Goal: Information Seeking & Learning: Learn about a topic

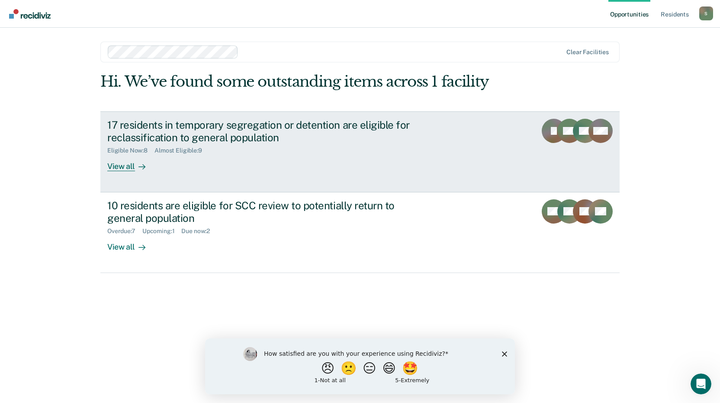
click at [124, 166] on div "View all" at bounding box center [131, 162] width 48 height 17
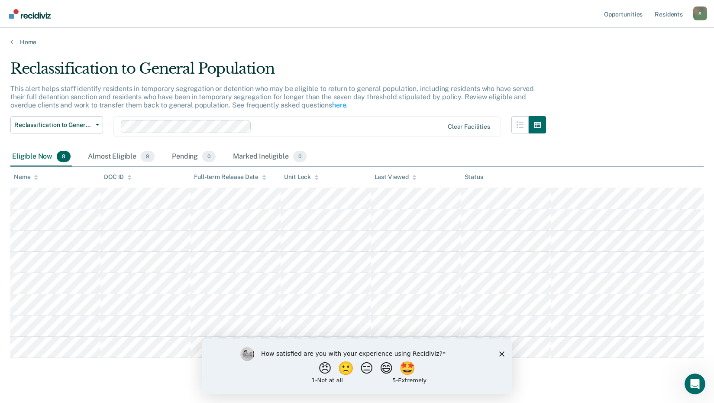
click at [500, 351] on icon "Close survey" at bounding box center [501, 353] width 5 height 5
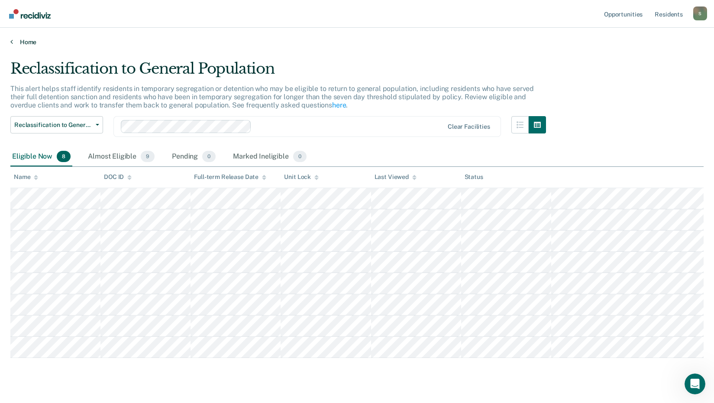
click at [13, 40] on link "Home" at bounding box center [356, 42] width 693 height 8
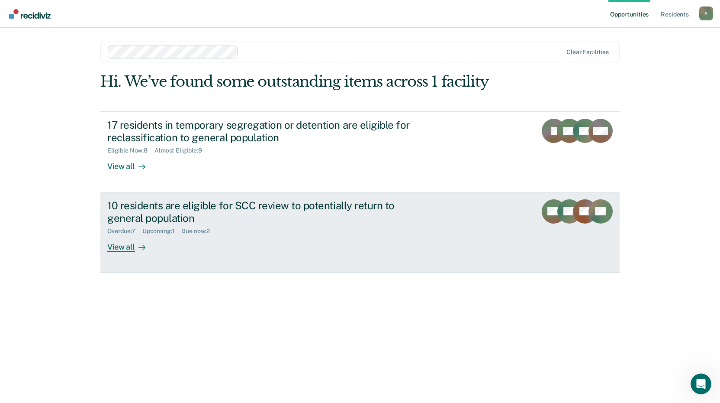
click at [121, 246] on div "View all" at bounding box center [131, 243] width 48 height 17
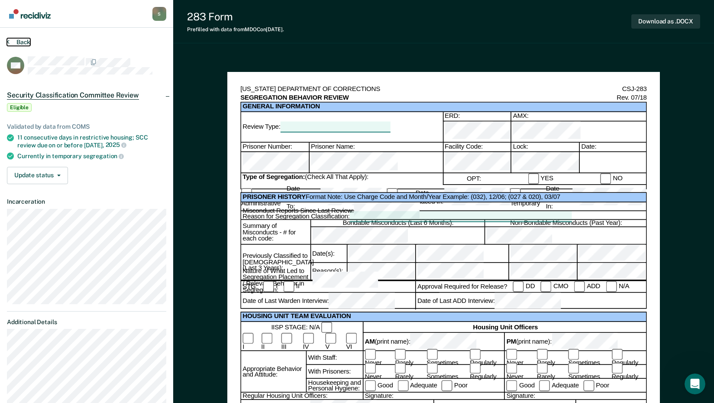
click at [13, 40] on button "Back" at bounding box center [18, 42] width 23 height 8
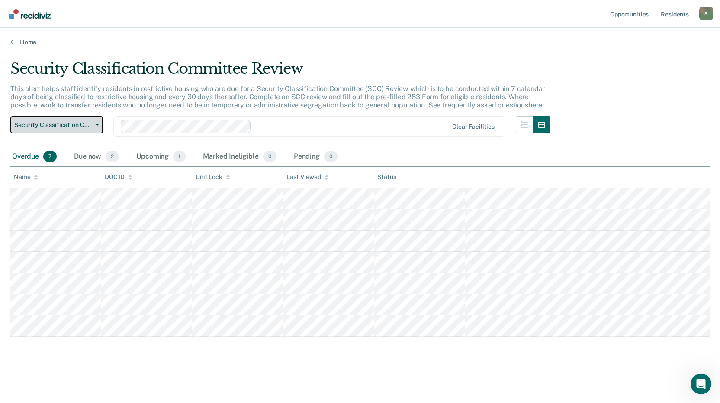
click at [97, 122] on button "Security Classification Committee Review" at bounding box center [56, 124] width 93 height 17
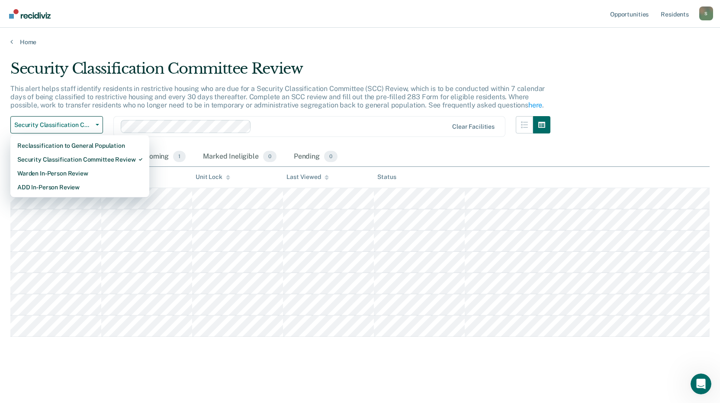
click at [335, 125] on div at bounding box center [351, 127] width 193 height 10
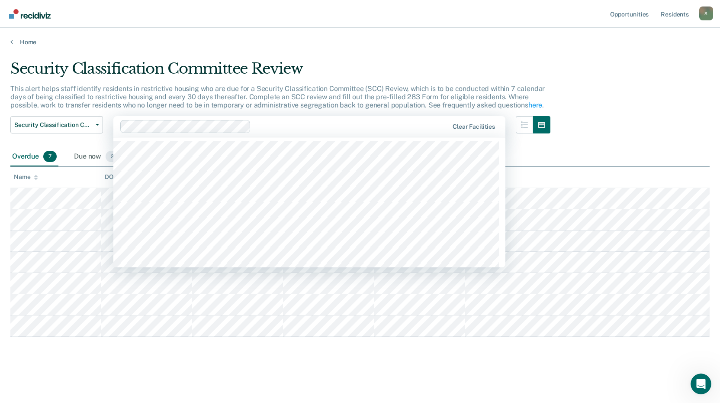
click at [462, 47] on main "Security Classification Committee Review This alert helps staff identify reside…" at bounding box center [360, 223] width 720 height 354
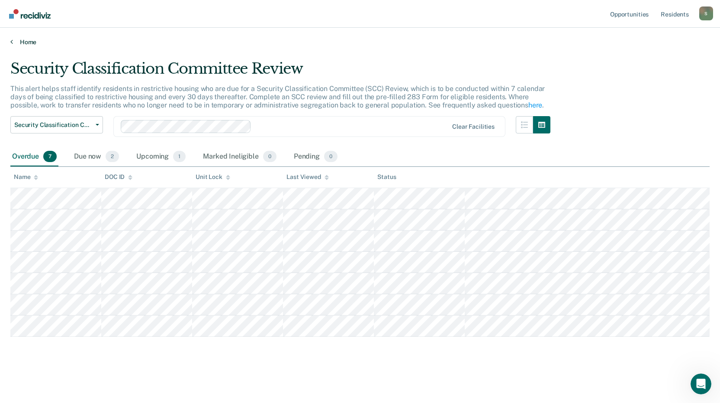
click at [26, 43] on link "Home" at bounding box center [359, 42] width 699 height 8
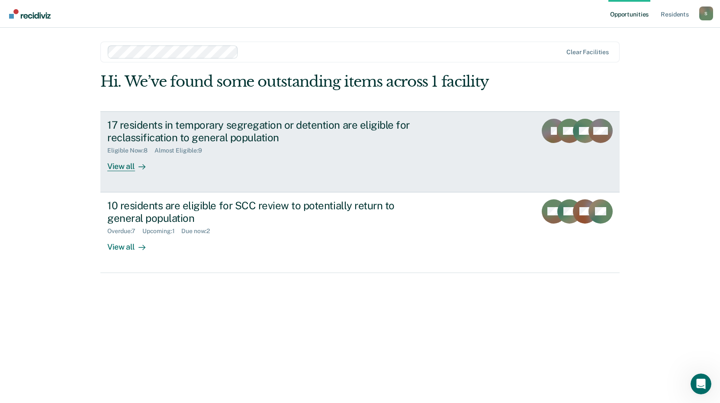
click at [125, 165] on div "View all" at bounding box center [131, 162] width 48 height 17
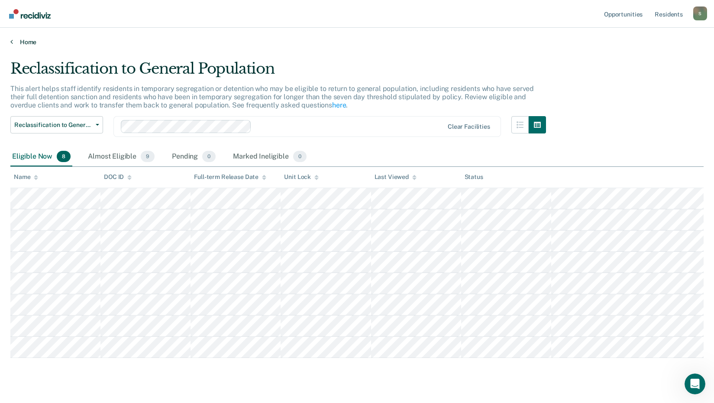
click at [19, 40] on link "Home" at bounding box center [356, 42] width 693 height 8
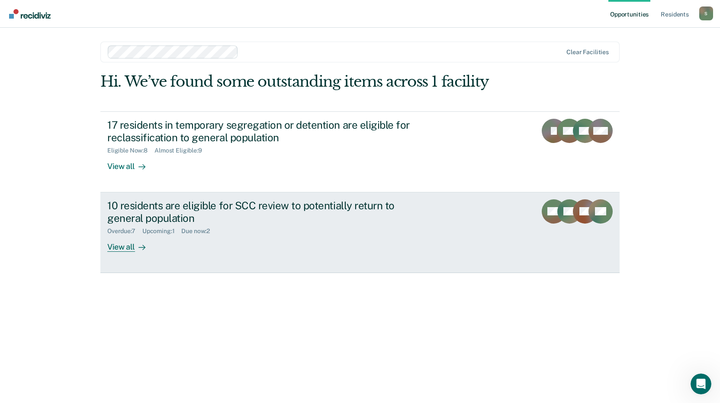
click at [115, 246] on div "View all" at bounding box center [131, 243] width 48 height 17
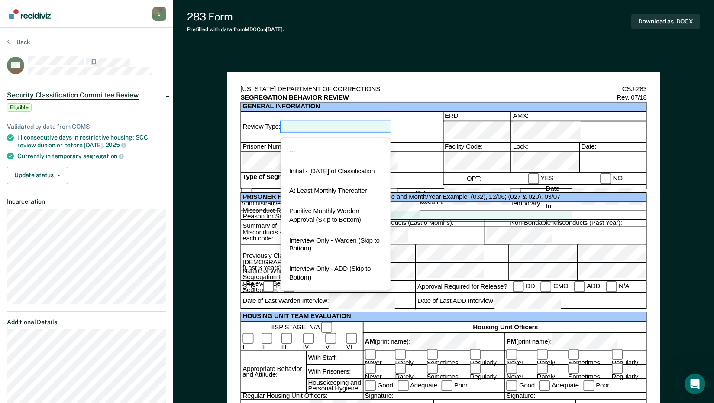
click at [298, 122] on div at bounding box center [335, 127] width 110 height 10
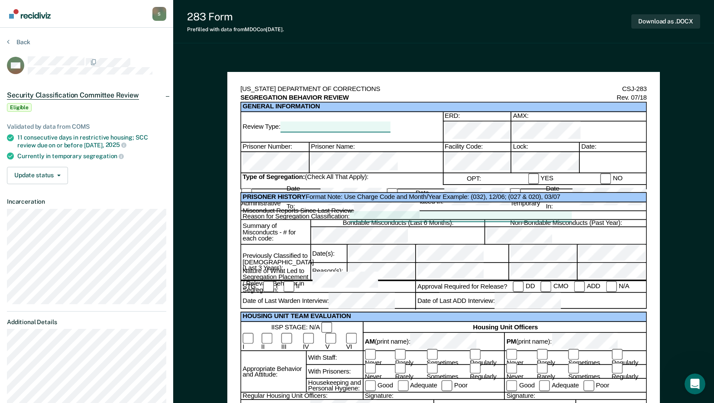
click at [471, 36] on div "283 Form Prefilled with data from MDOC on [DATE] . Download as .DOCX" at bounding box center [443, 21] width 541 height 43
click at [17, 41] on button "Back" at bounding box center [18, 42] width 23 height 8
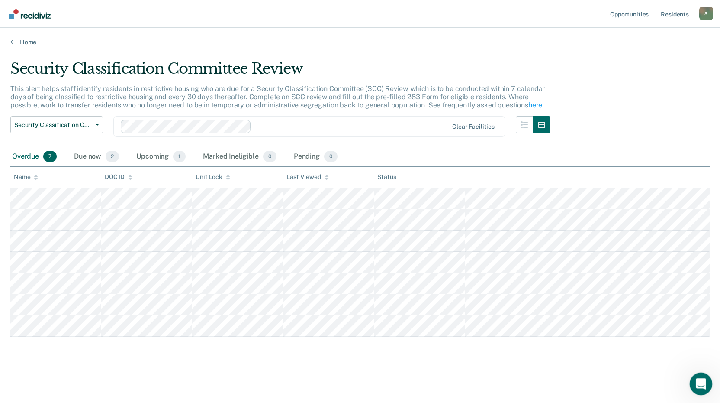
click at [699, 380] on icon "Open Intercom Messenger" at bounding box center [700, 382] width 14 height 14
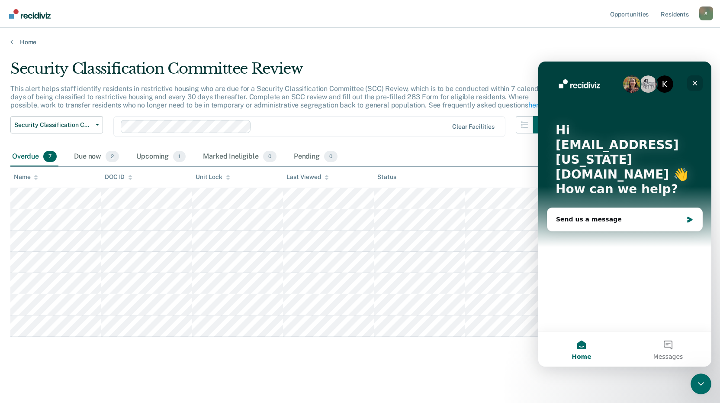
click at [694, 80] on icon "Close" at bounding box center [695, 83] width 7 height 7
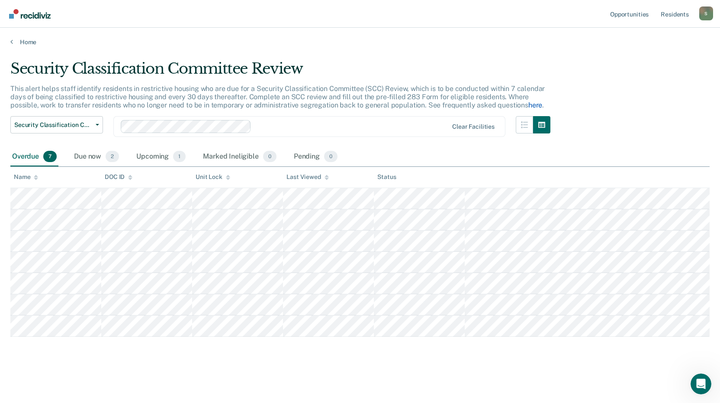
click at [533, 106] on link "here" at bounding box center [536, 105] width 14 height 8
